Goal: Information Seeking & Learning: Learn about a topic

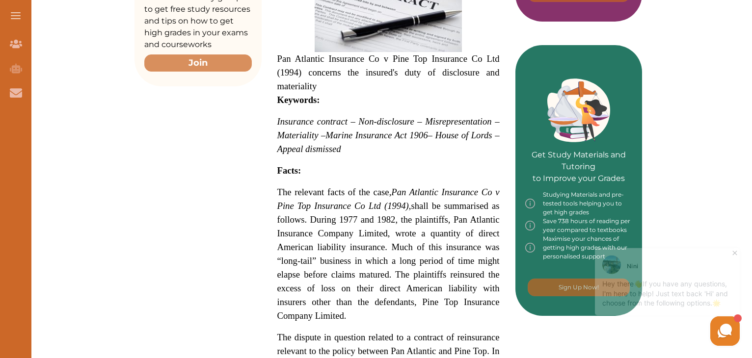
click at [736, 250] on icon at bounding box center [734, 249] width 4 height 4
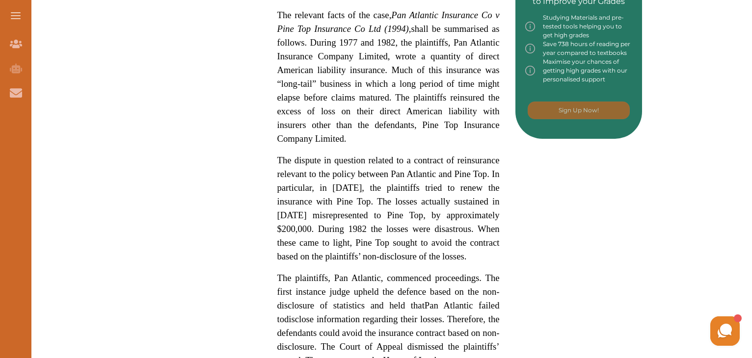
scroll to position [542, 0]
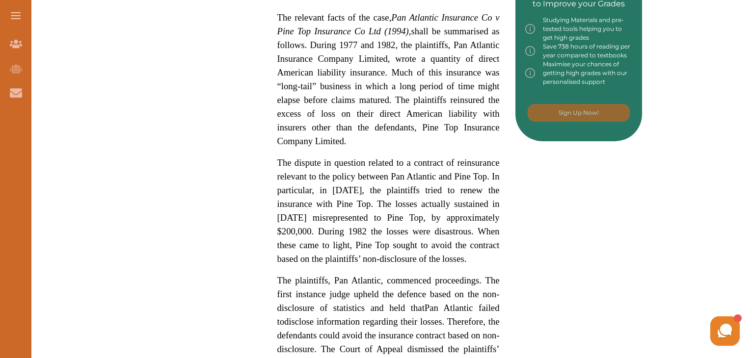
drag, startPoint x: 685, startPoint y: 224, endPoint x: 482, endPoint y: 153, distance: 215.0
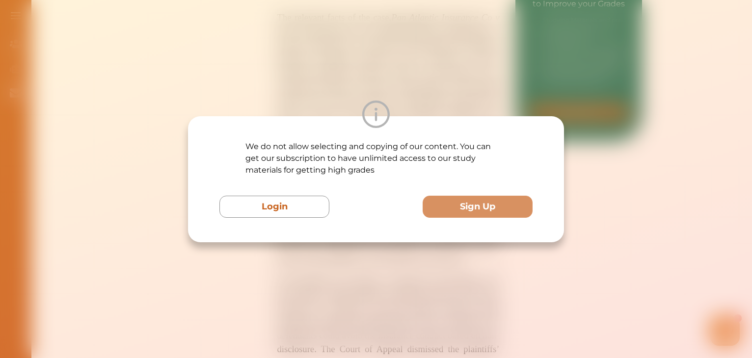
click at [322, 65] on div "We do not allow selecting and copying of our content. You can get our subscript…" at bounding box center [376, 179] width 752 height 358
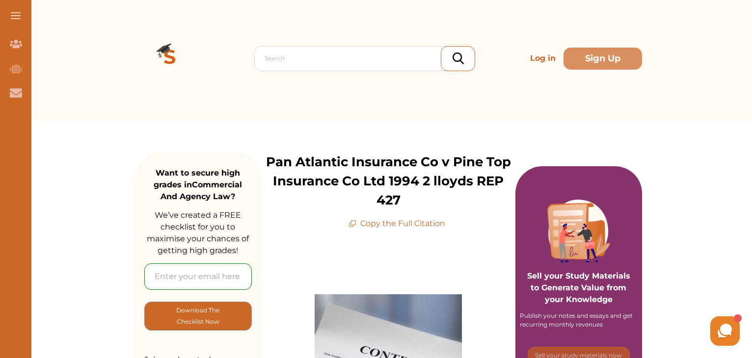
scroll to position [0, 0]
